Goal: Task Accomplishment & Management: Manage account settings

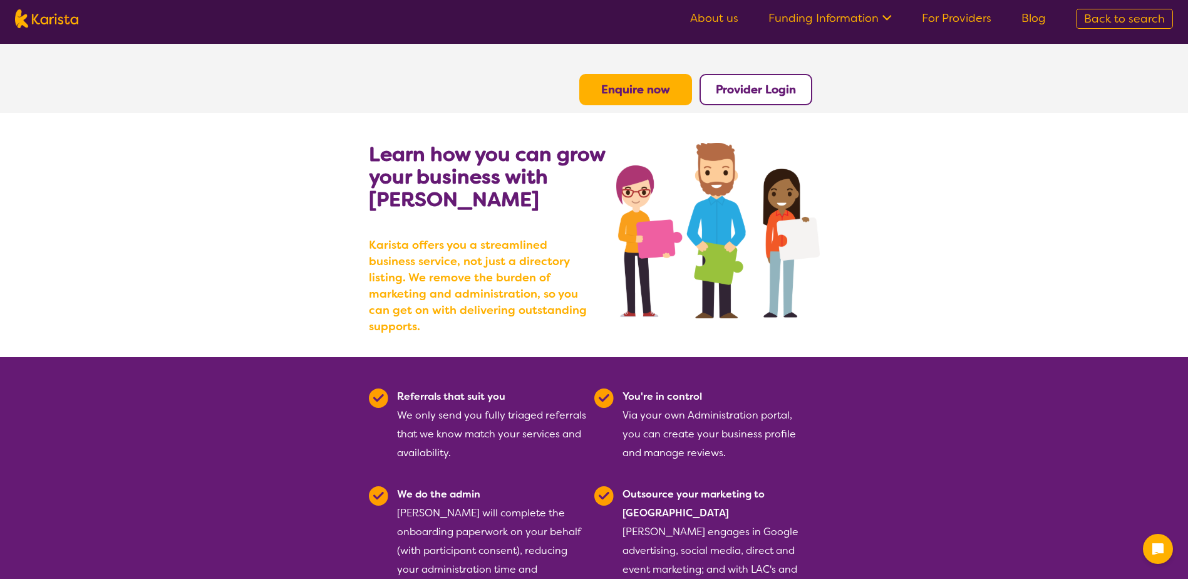
click at [941, 19] on link "For Providers" at bounding box center [957, 18] width 70 height 15
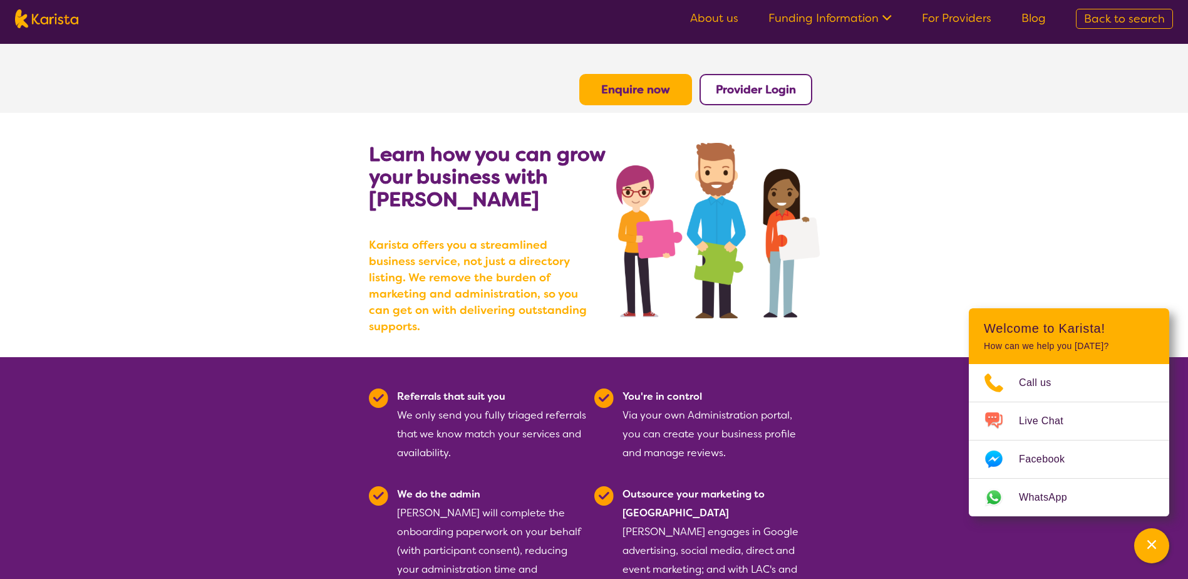
click at [718, 96] on b "Provider Login" at bounding box center [756, 89] width 80 height 15
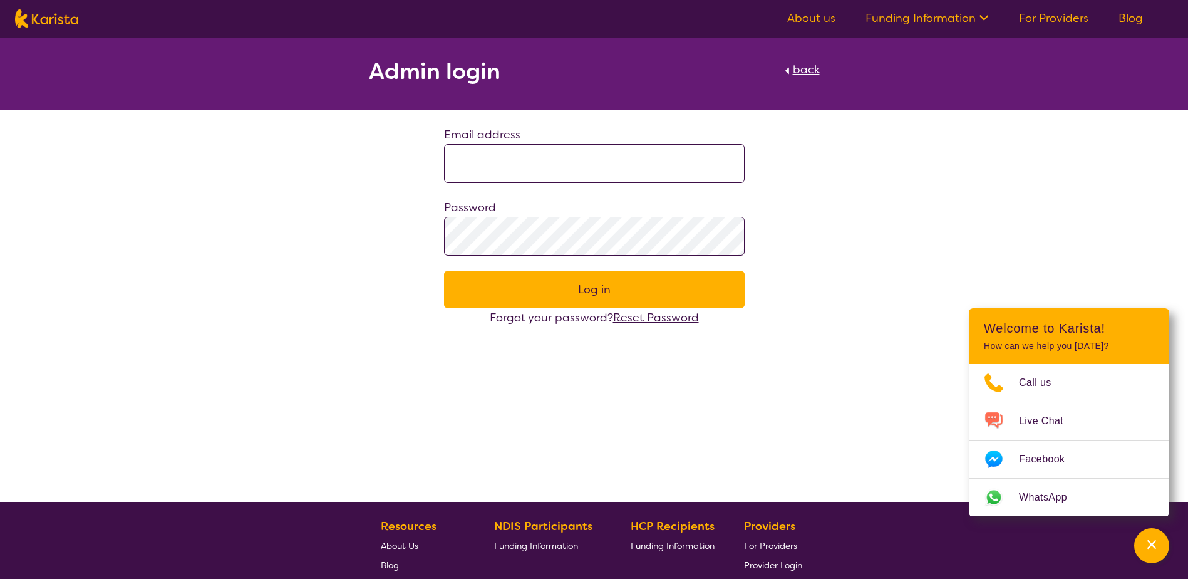
type input "**********"
click at [558, 301] on button "Log in" at bounding box center [594, 290] width 301 height 38
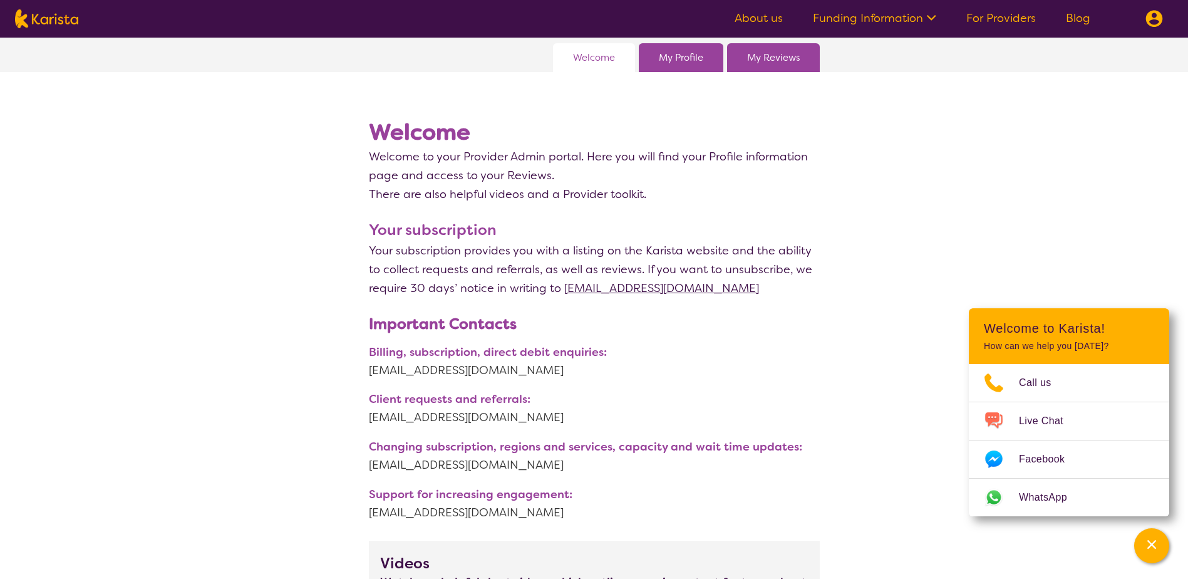
scroll to position [125, 0]
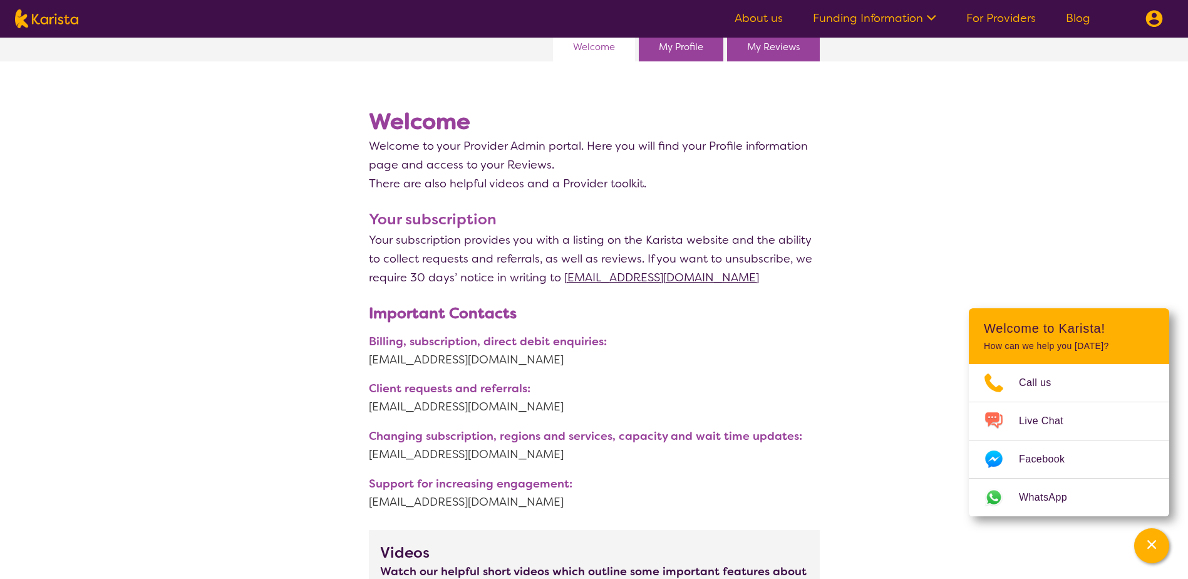
click at [693, 46] on link "My Profile" at bounding box center [681, 47] width 44 height 19
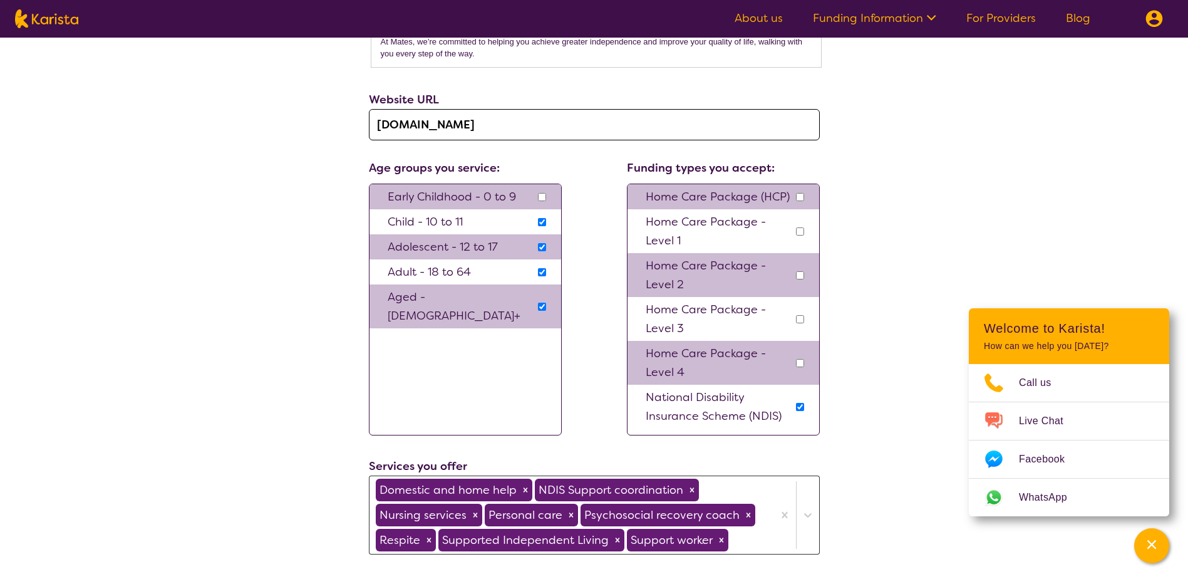
scroll to position [1127, 0]
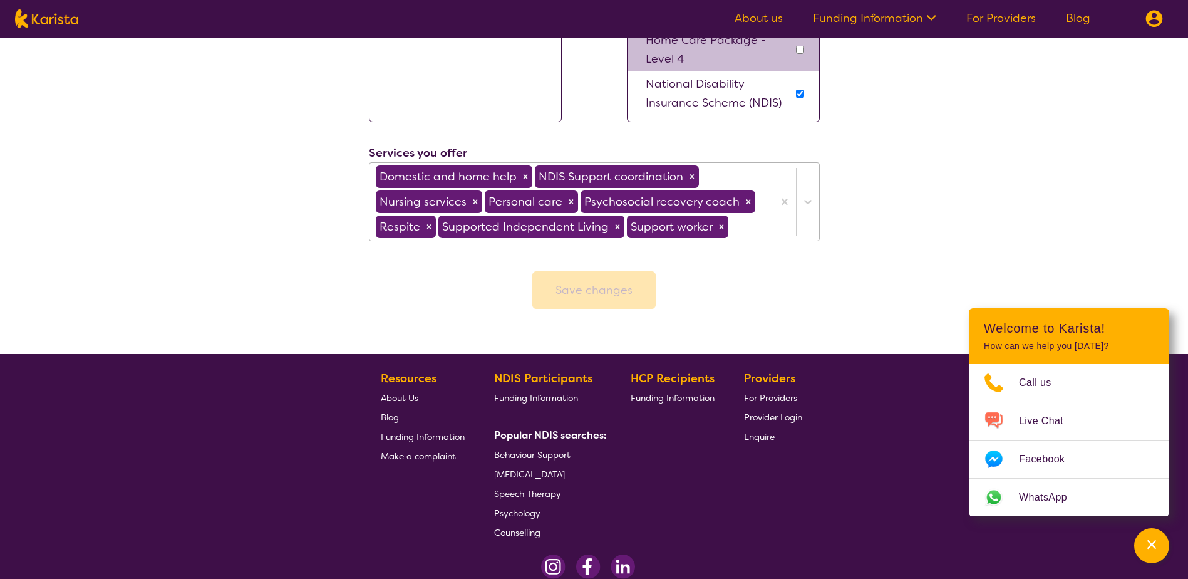
click at [773, 224] on div at bounding box center [796, 202] width 46 height 78
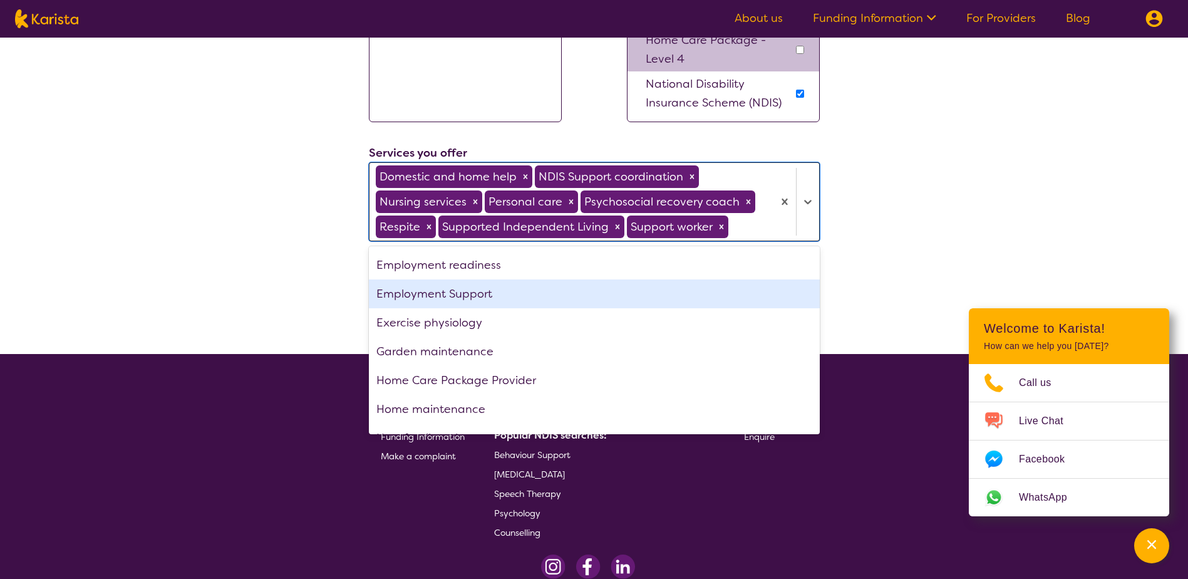
scroll to position [188, 0]
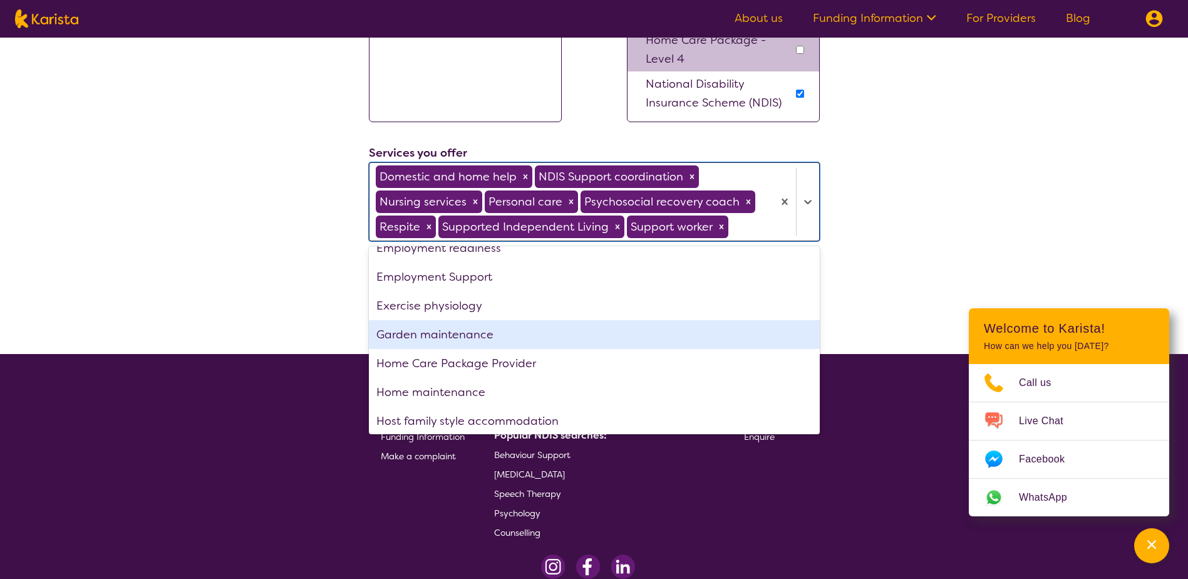
click at [549, 342] on div "Garden maintenance" at bounding box center [594, 334] width 451 height 29
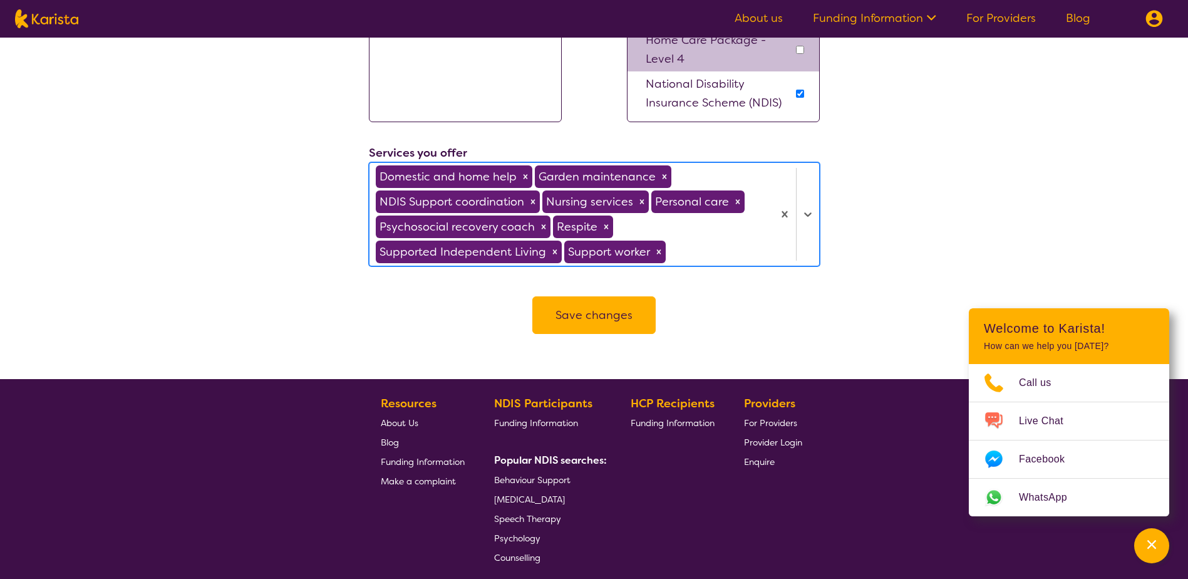
click at [728, 251] on div at bounding box center [717, 251] width 99 height 21
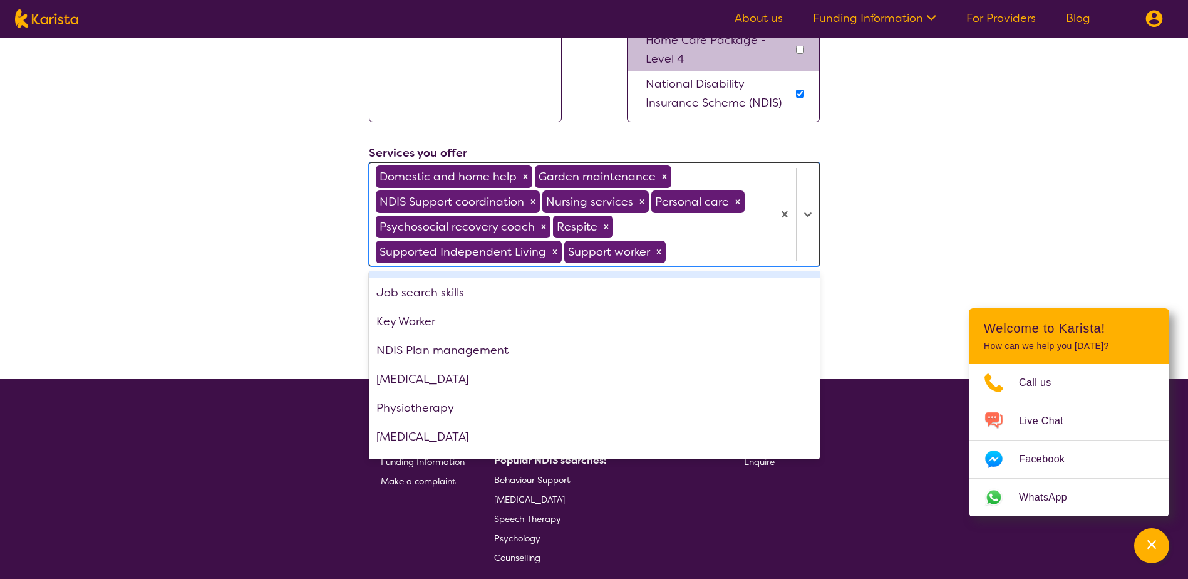
scroll to position [234, 0]
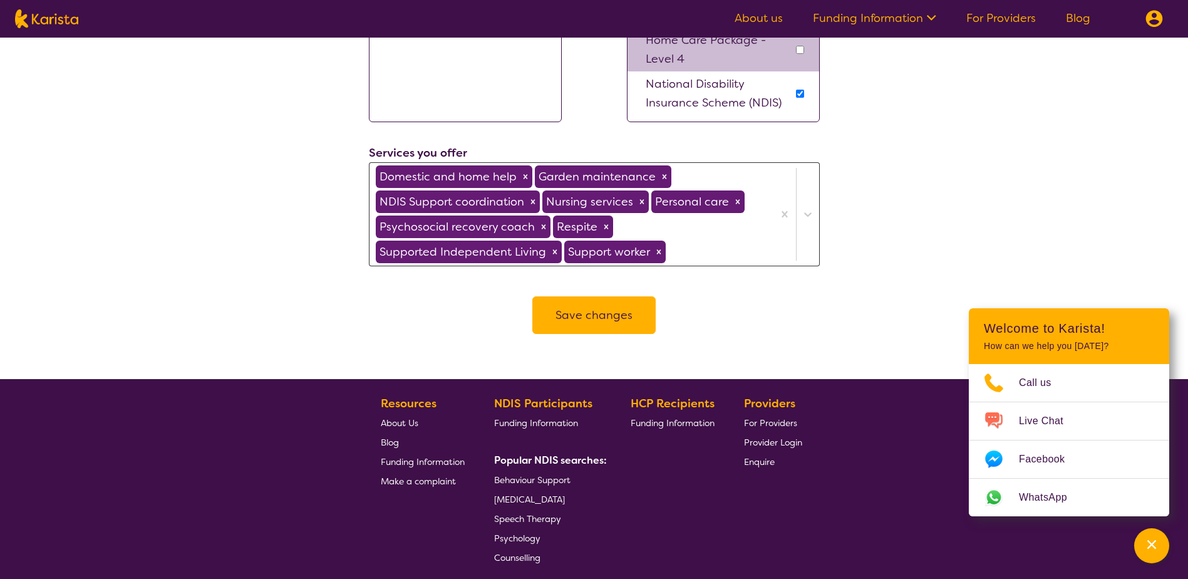
click at [618, 311] on button "Save changes" at bounding box center [593, 315] width 123 height 38
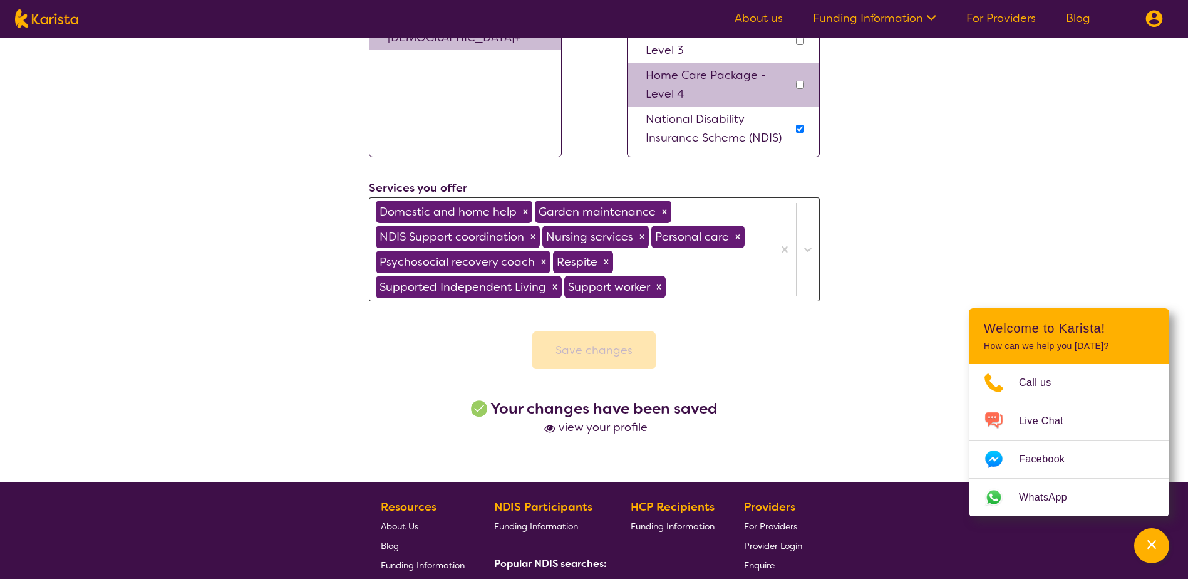
scroll to position [1190, 0]
